Goal: Information Seeking & Learning: Check status

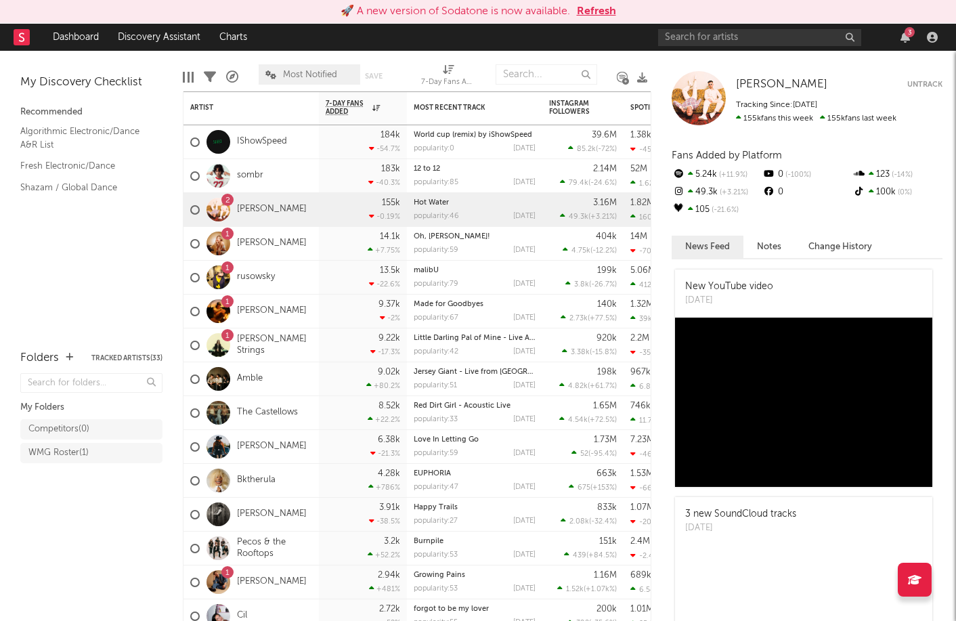
click at [583, 7] on button "Refresh" at bounding box center [596, 11] width 39 height 16
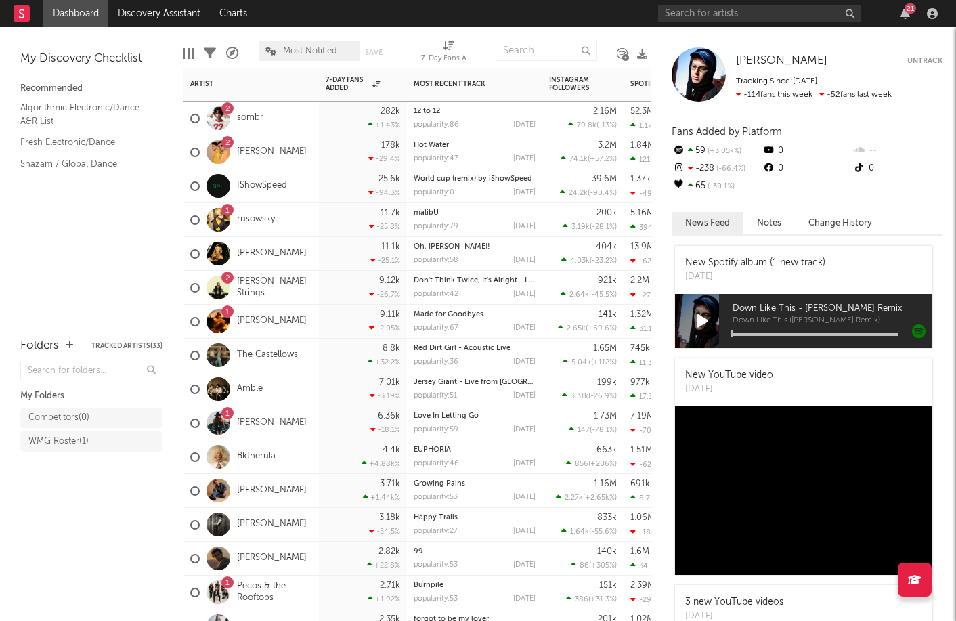
click at [307, 123] on div "2 sombr" at bounding box center [250, 119] width 135 height 34
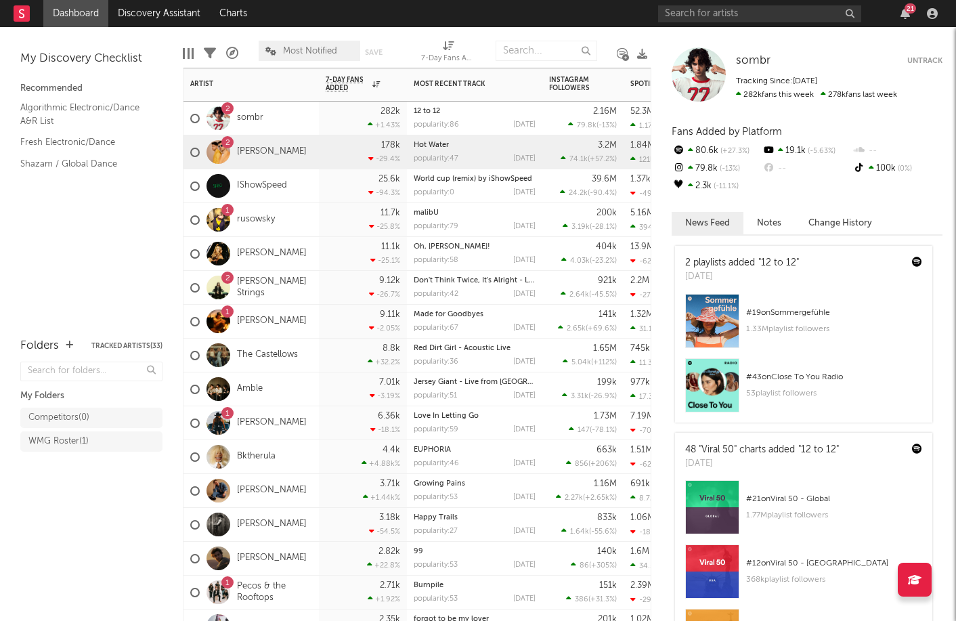
click at [328, 162] on div "178k -29.4 %" at bounding box center [363, 151] width 74 height 33
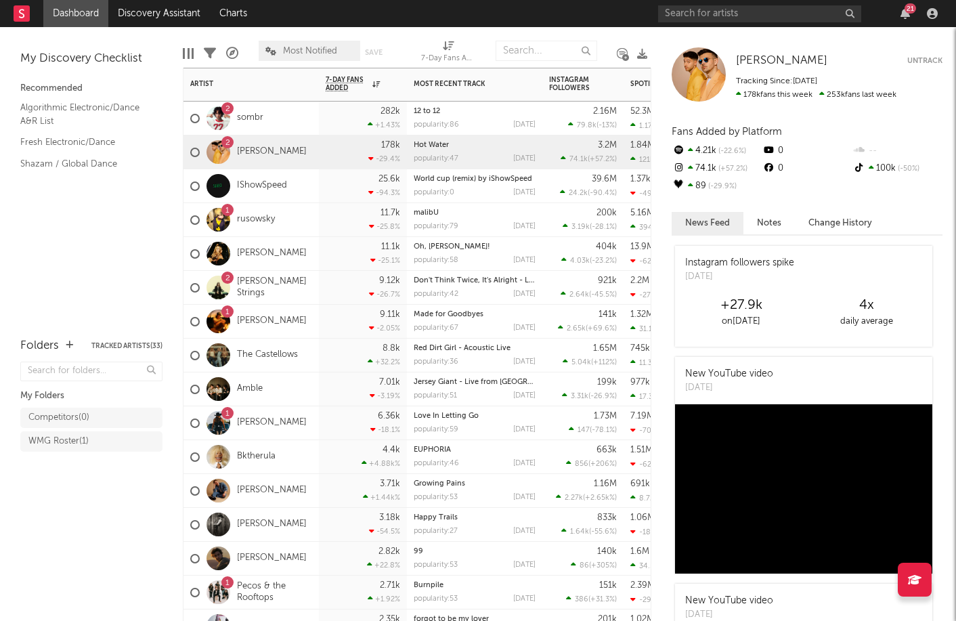
click at [347, 290] on div "9.12k -26.7 %" at bounding box center [363, 287] width 74 height 33
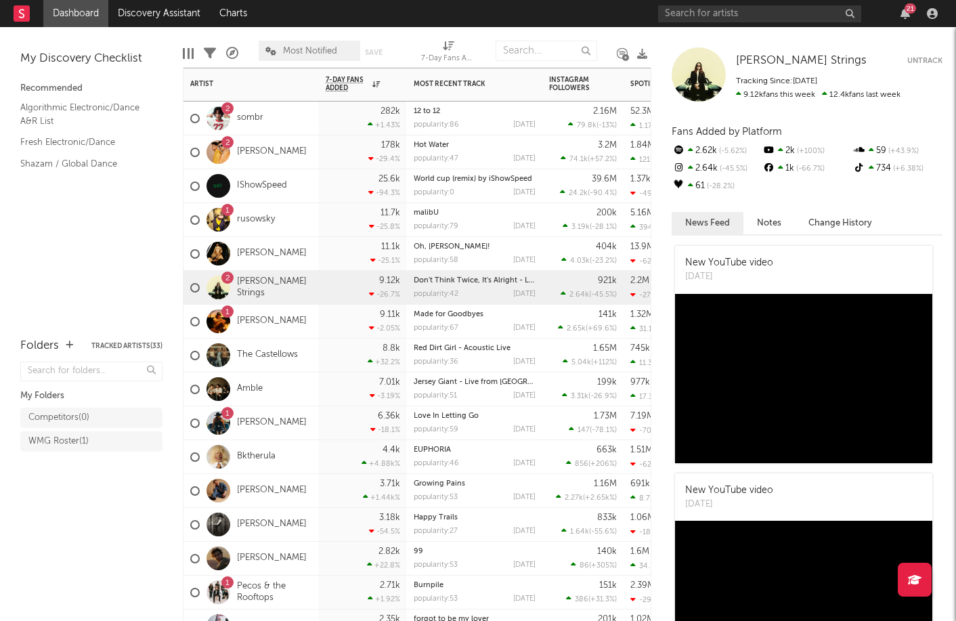
click at [357, 424] on div "6.36k -18.1 %" at bounding box center [363, 422] width 74 height 33
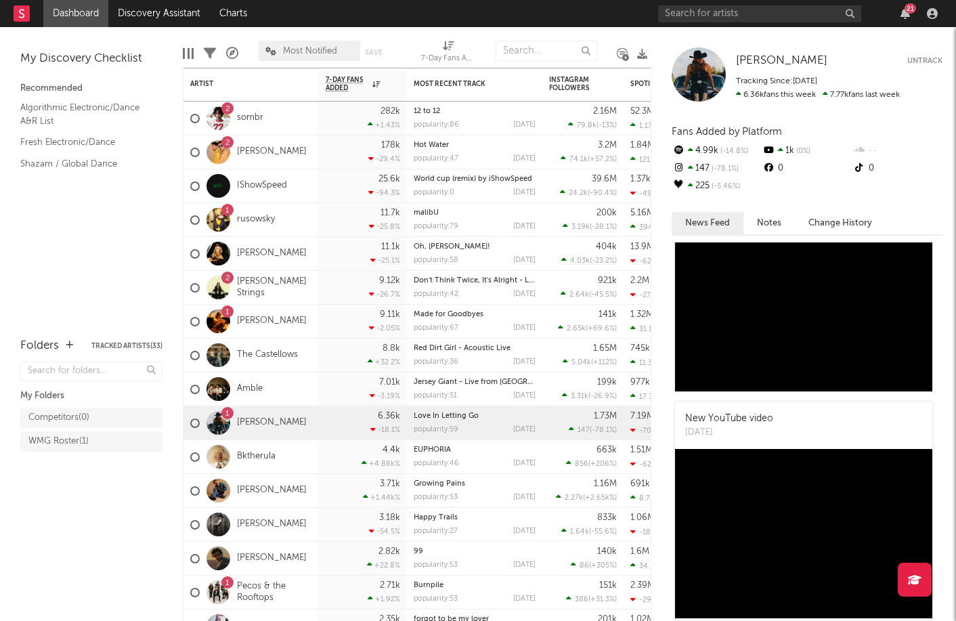
scroll to position [211, 0]
